Goal: Contribute content: Add original content to the website for others to see

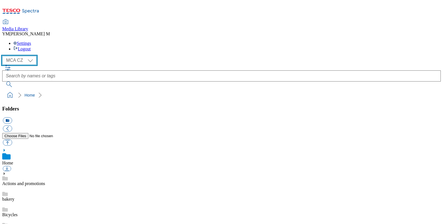
click at [34, 56] on select "MCA CZ MCA HU MCA SK MCA UK" at bounding box center [19, 60] width 34 height 9
select select "flare-mca-sk"
click at [4, 56] on select "MCA CZ MCA HU MCA SK MCA UK" at bounding box center [19, 60] width 34 height 9
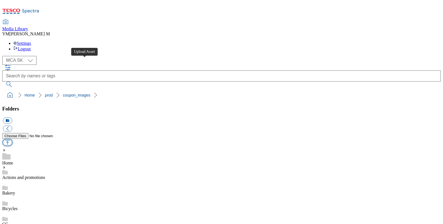
click at [12, 140] on button "button" at bounding box center [7, 143] width 9 height 6
type input "C:\fakepath\U65_1101_T.jpg"
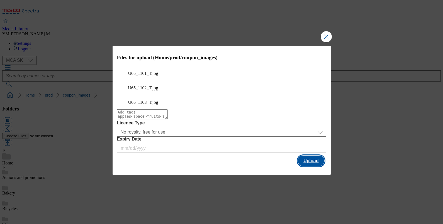
click at [313, 156] on button "Upload" at bounding box center [311, 161] width 26 height 11
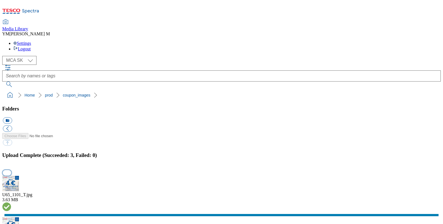
click at [11, 170] on button "button" at bounding box center [7, 172] width 8 height 5
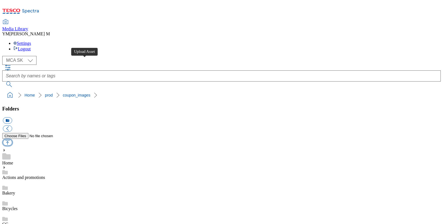
click at [12, 140] on button "button" at bounding box center [7, 143] width 9 height 6
type input "C:\fakepath\U65_1101_F.jpg"
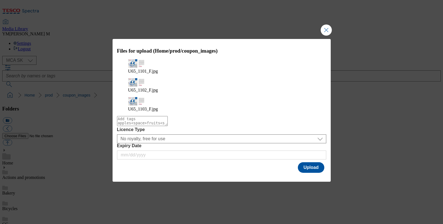
select select "flare-mca-sk"
click at [309, 162] on button "Upload" at bounding box center [311, 167] width 26 height 11
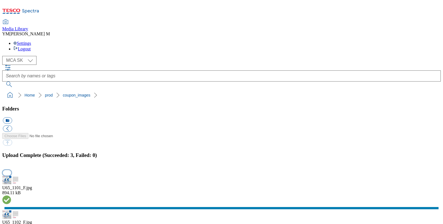
click at [11, 170] on button "button" at bounding box center [7, 172] width 8 height 5
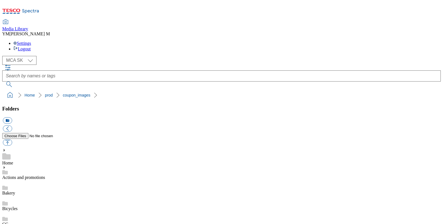
click at [12, 140] on button "button" at bounding box center [7, 143] width 9 height 6
type input "C:\fakepath\U65_1101_F.jpg"
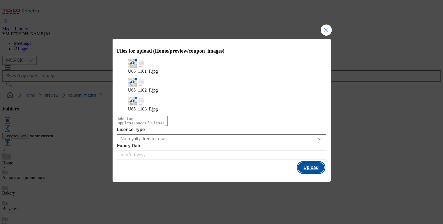
click at [308, 162] on button "Upload" at bounding box center [311, 167] width 26 height 11
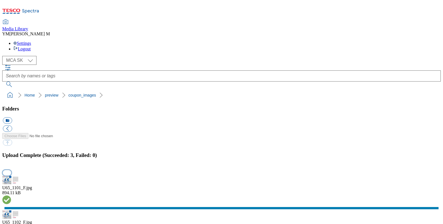
click at [11, 170] on button "button" at bounding box center [7, 172] width 8 height 5
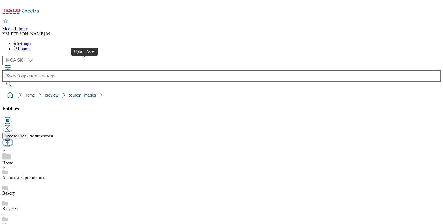
click at [12, 140] on button "button" at bounding box center [7, 143] width 9 height 6
type input "C:\fakepath\U65_1101_T.jpg"
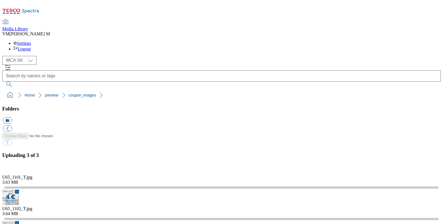
select select "flare-mca-sk"
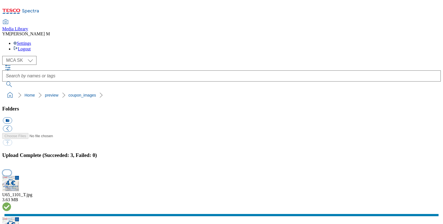
click at [11, 170] on button "button" at bounding box center [7, 172] width 8 height 5
